Goal: Obtain resource: Obtain resource

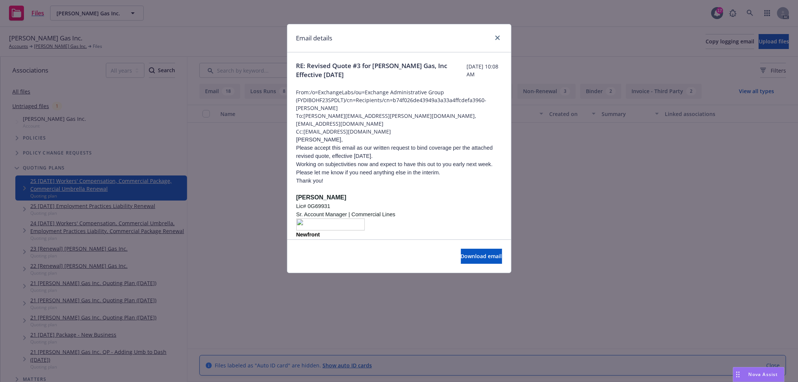
scroll to position [374, 0]
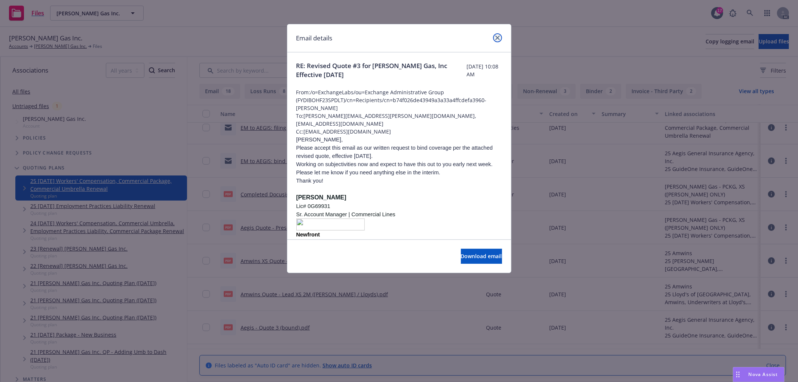
click at [499, 37] on link "close" at bounding box center [497, 37] width 9 height 9
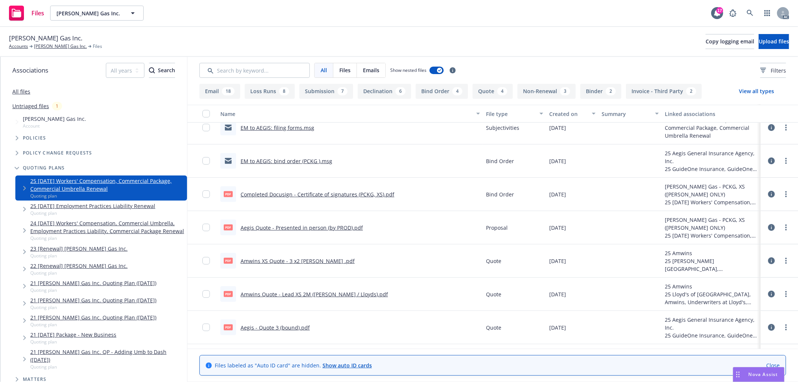
click at [291, 35] on div "[PERSON_NAME] Gas Inc. Accounts [PERSON_NAME] Gas Inc. Files Copy logging email…" at bounding box center [399, 41] width 780 height 16
click at [290, 35] on div "[PERSON_NAME] Gas Inc. Accounts [PERSON_NAME] Gas Inc. Files Copy logging email…" at bounding box center [399, 41] width 780 height 16
